Goal: Task Accomplishment & Management: Manage account settings

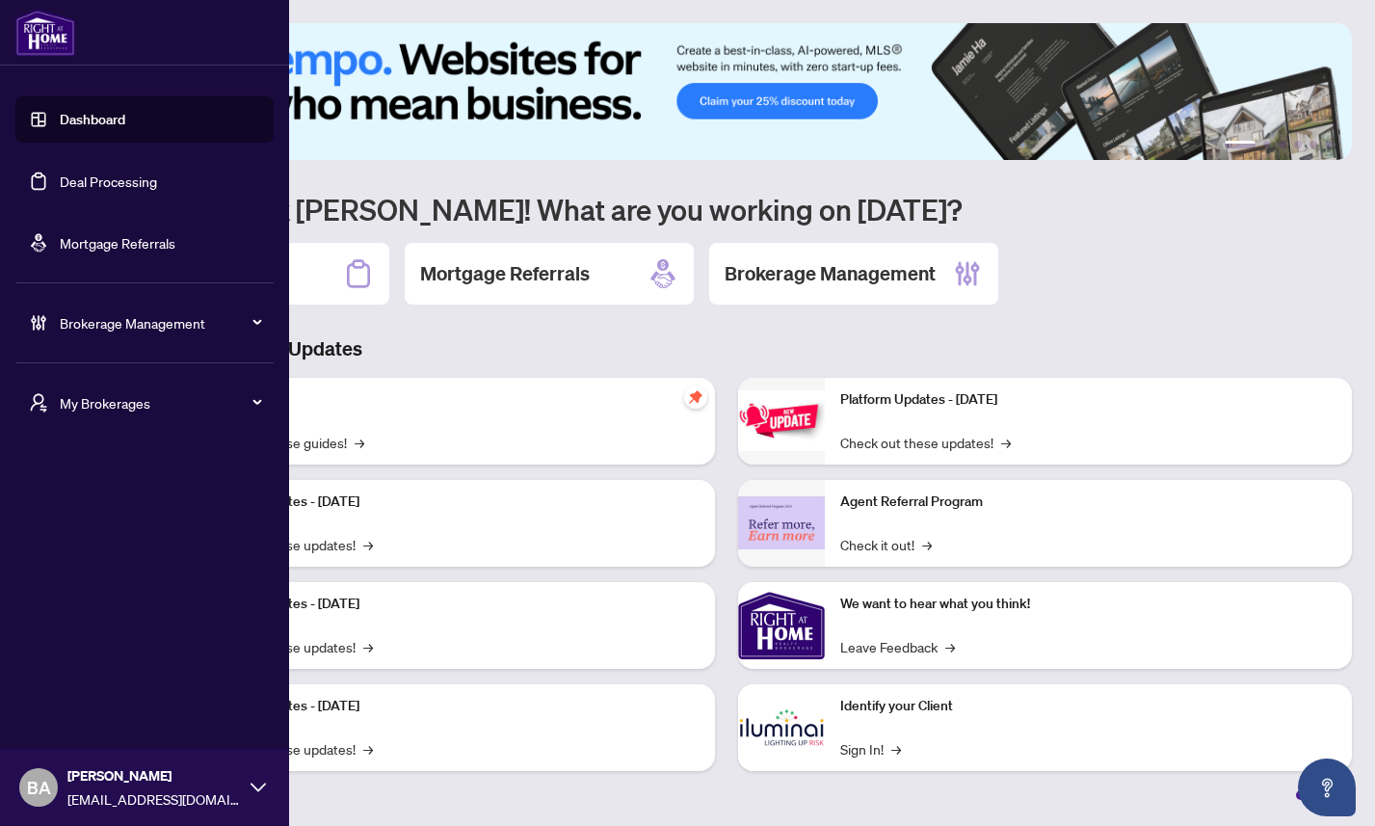
click at [129, 397] on span "My Brokerages" at bounding box center [160, 402] width 200 height 21
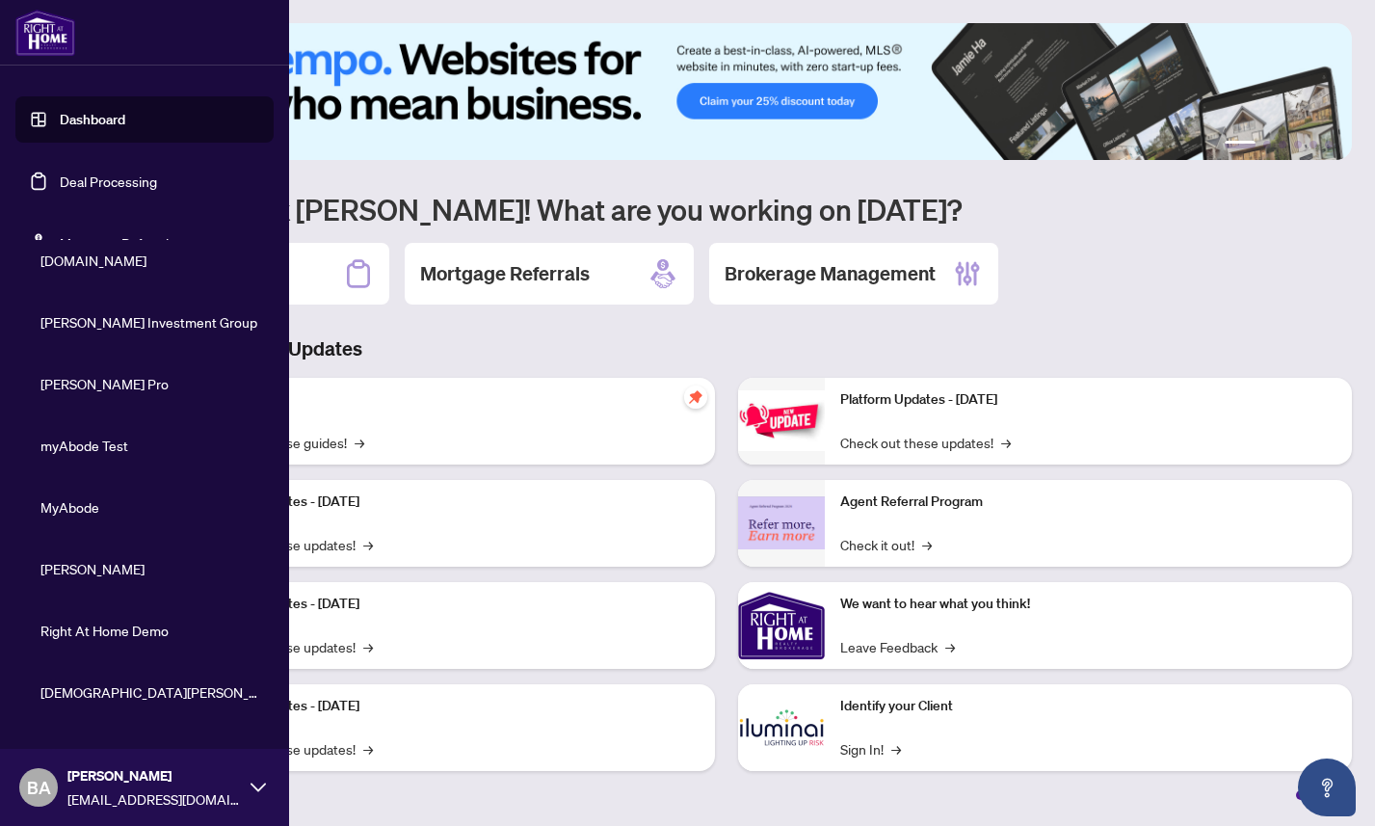
scroll to position [388, 0]
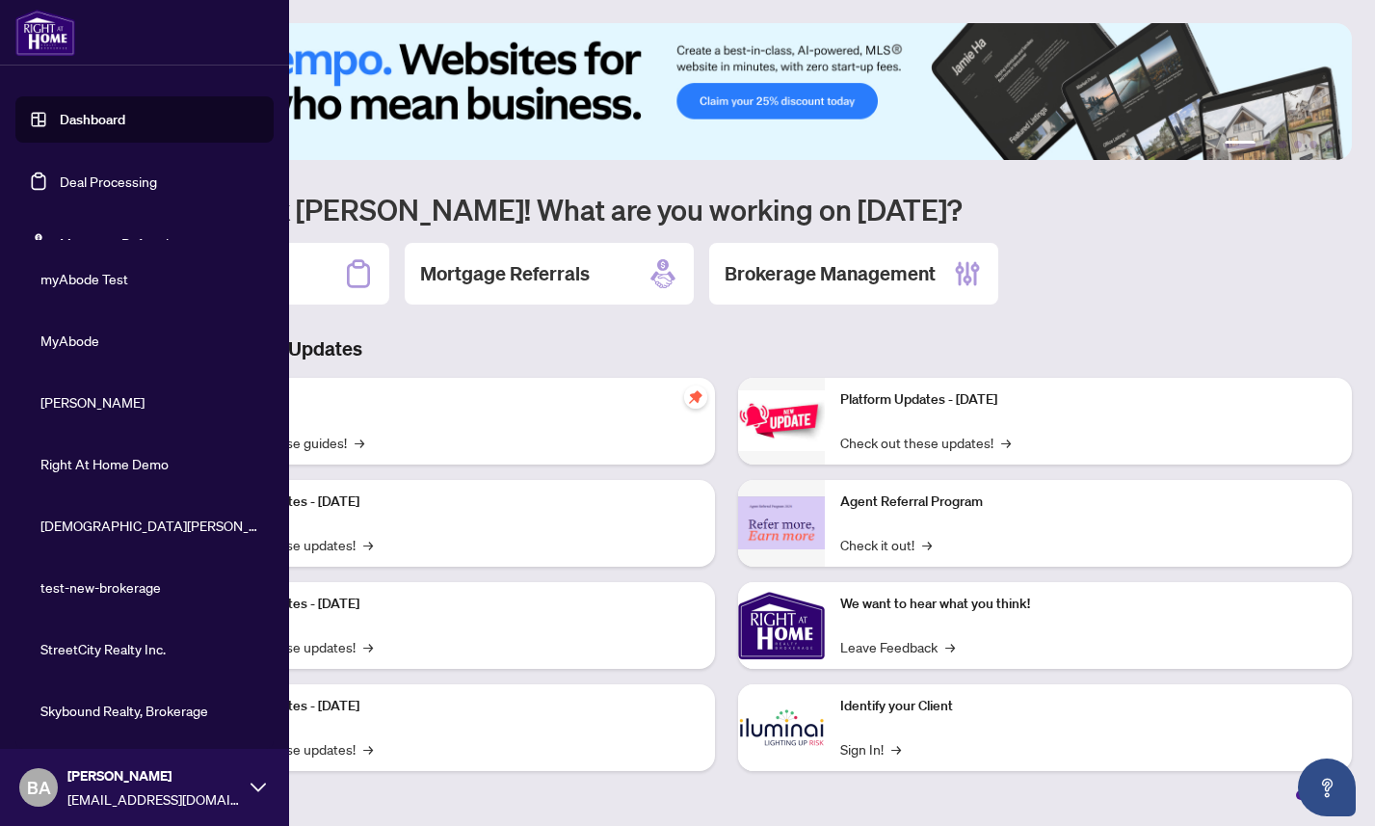
click at [98, 649] on span "StreetCity Realty Inc." at bounding box center [150, 648] width 220 height 21
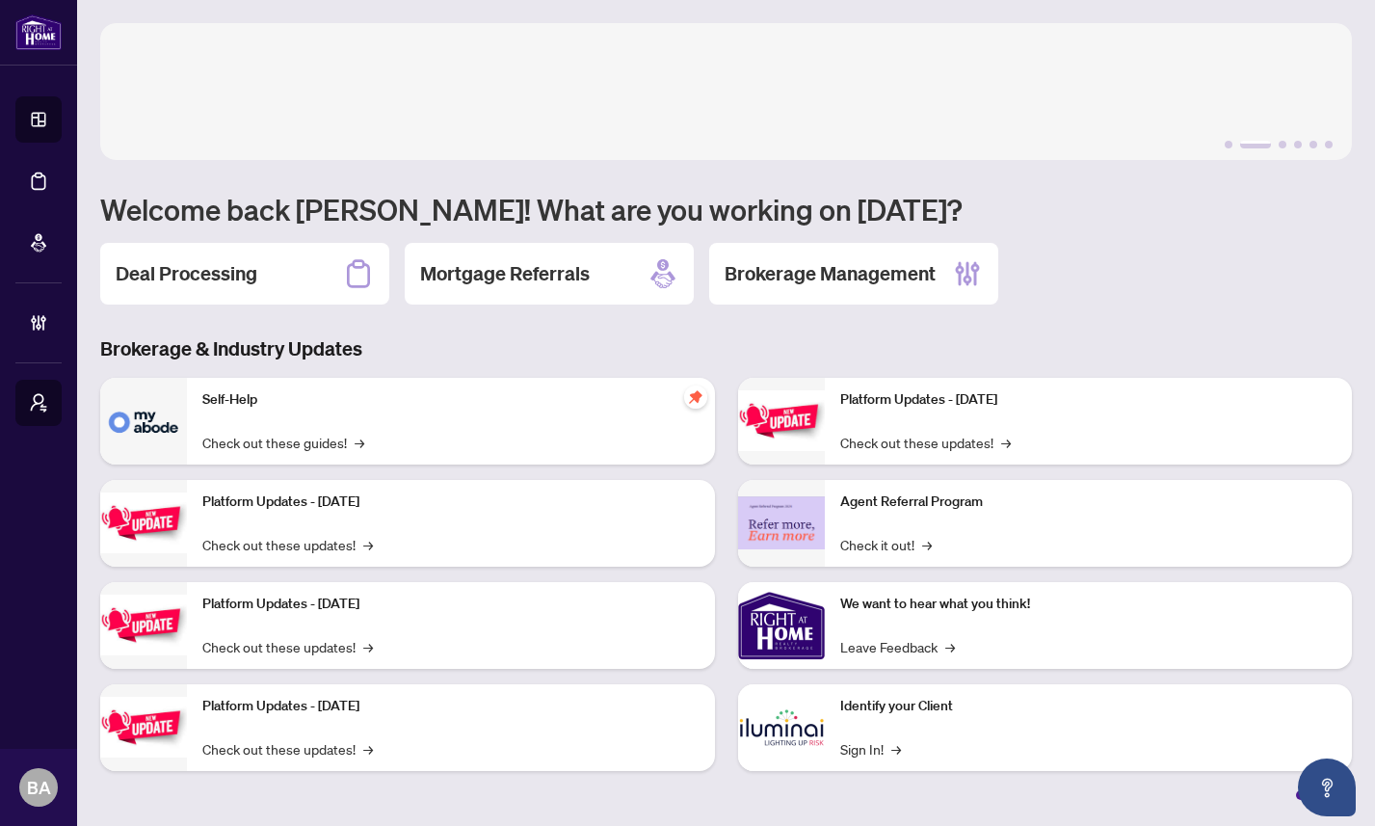
scroll to position [0, 0]
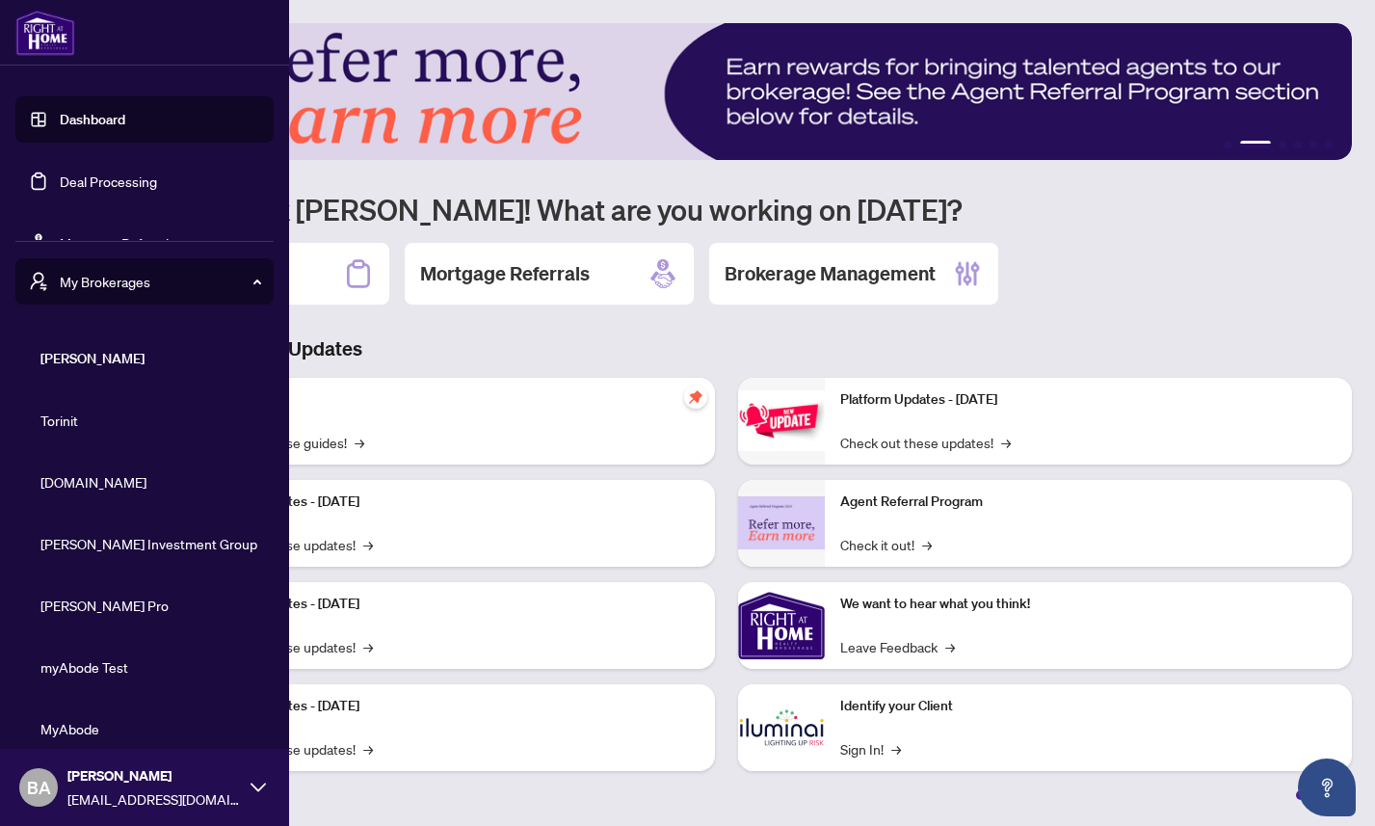
click at [83, 475] on span "[DOMAIN_NAME]" at bounding box center [150, 481] width 220 height 21
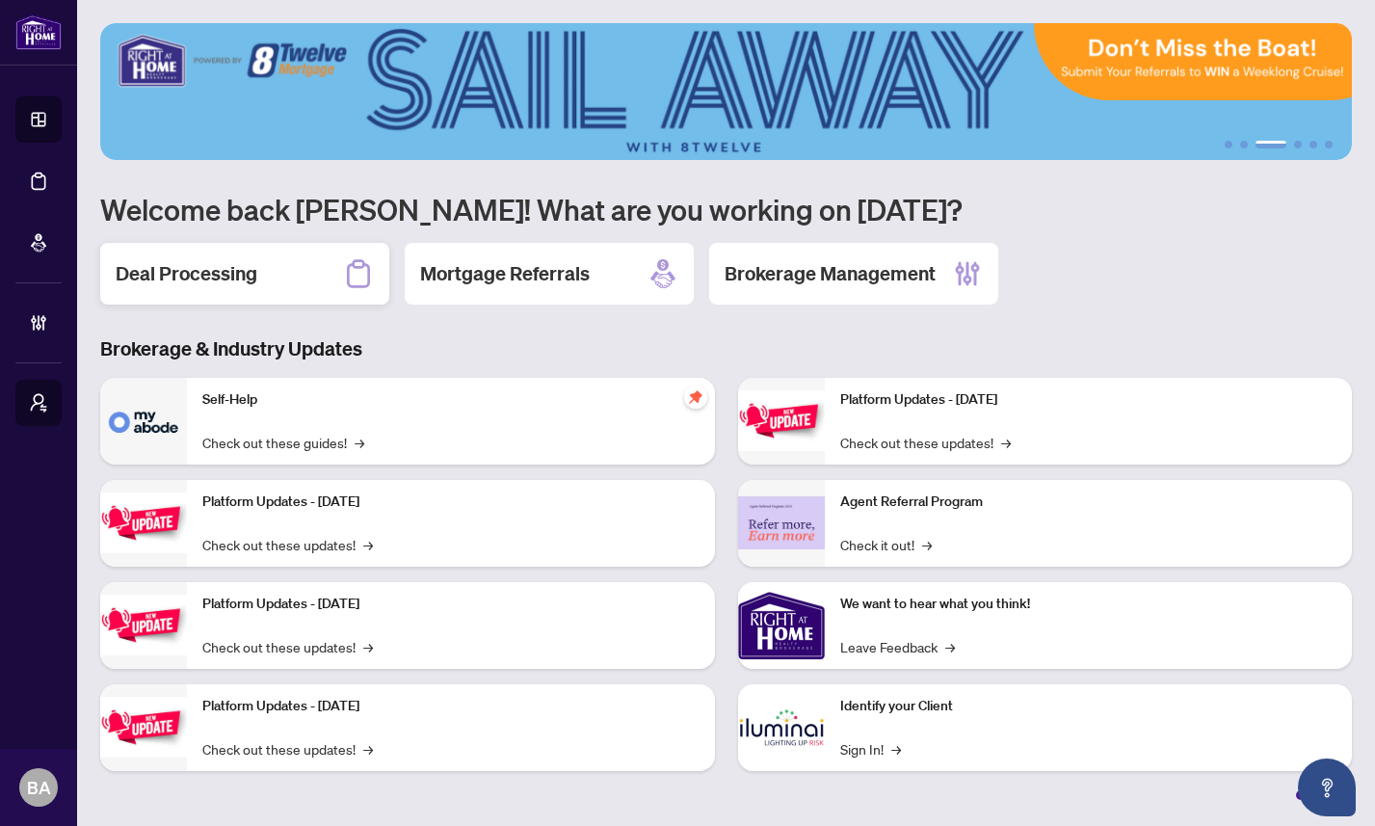
click at [188, 281] on h2 "Deal Processing" at bounding box center [187, 273] width 142 height 27
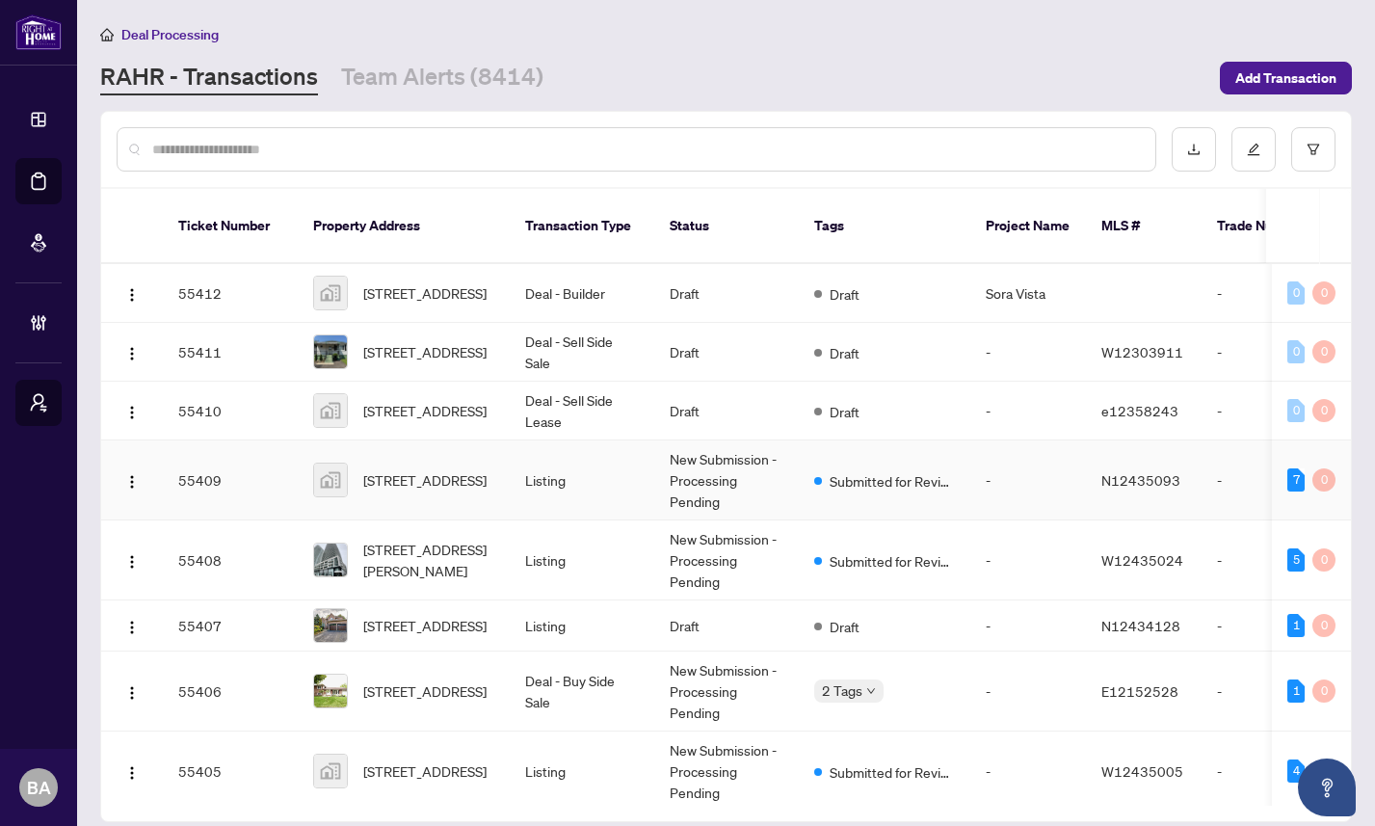
click at [259, 457] on td "55409" at bounding box center [230, 480] width 135 height 80
